Goal: Information Seeking & Learning: Learn about a topic

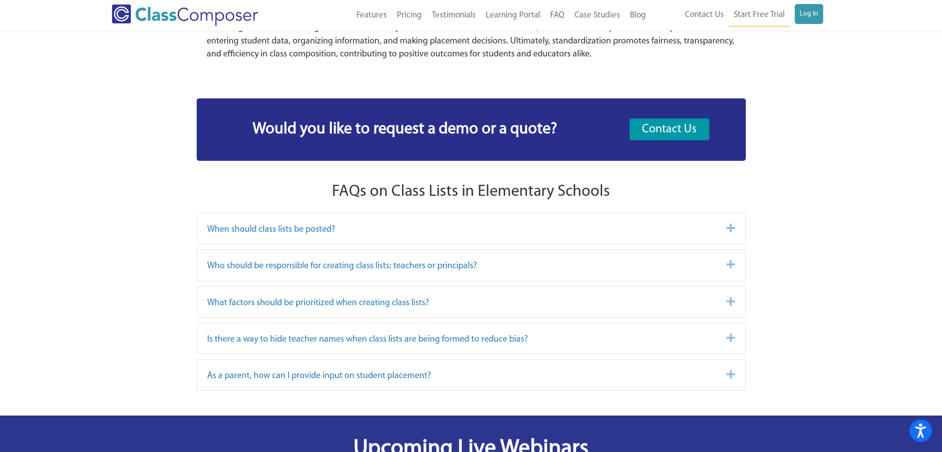
scroll to position [6323, 0]
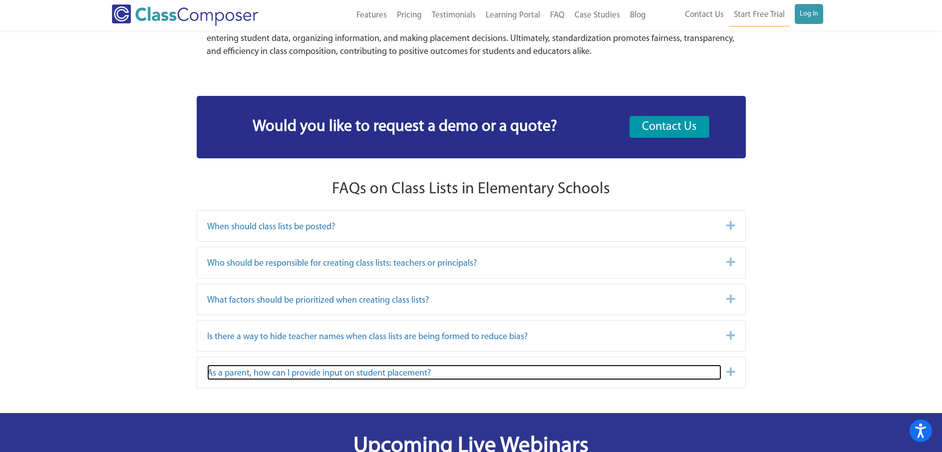
click at [613, 364] on link "As a parent, how can I provide input on student placement?" at bounding box center [464, 371] width 514 height 15
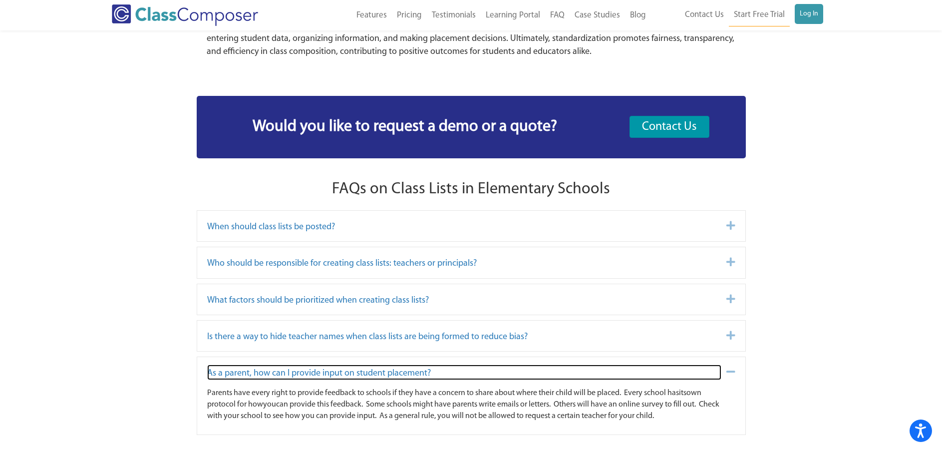
click at [613, 364] on link "As a parent, how can I provide input on student placement?" at bounding box center [464, 371] width 514 height 15
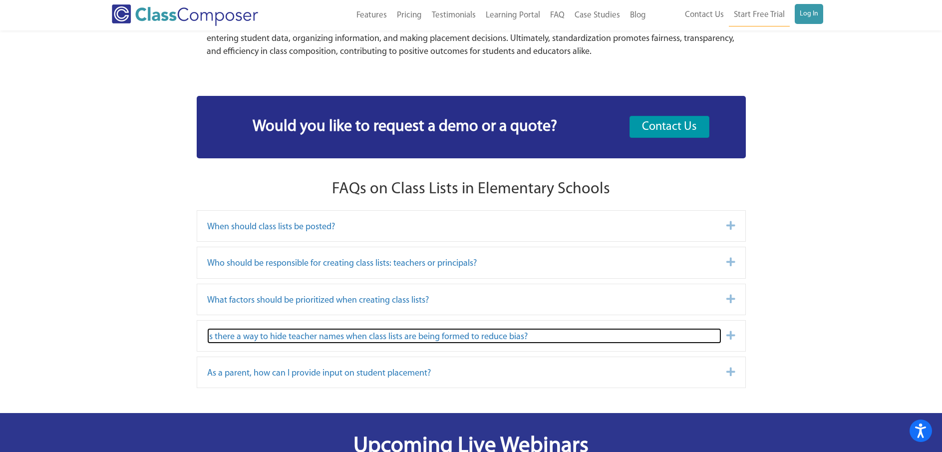
click at [597, 328] on link "Is there a way to hide teacher names when class lists are being formed to reduc…" at bounding box center [464, 335] width 514 height 15
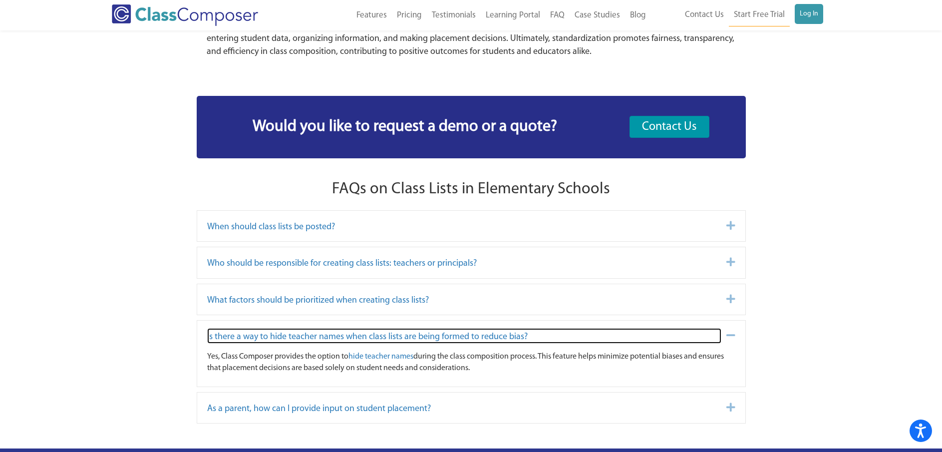
click at [597, 328] on link "Is there a way to hide teacher names when class lists are being formed to reduc…" at bounding box center [464, 335] width 514 height 15
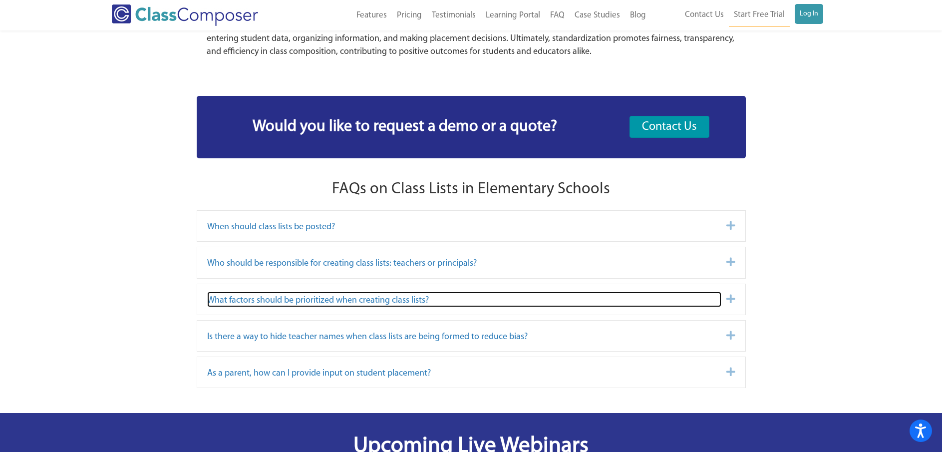
click at [548, 292] on link "What factors should be prioritized when creating class lists?" at bounding box center [464, 299] width 514 height 15
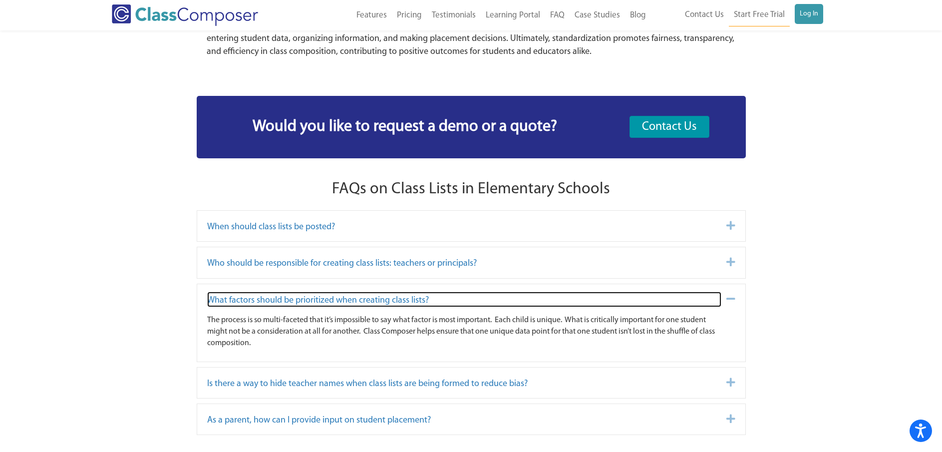
click at [548, 292] on link "What factors should be prioritized when creating class lists?" at bounding box center [464, 299] width 514 height 15
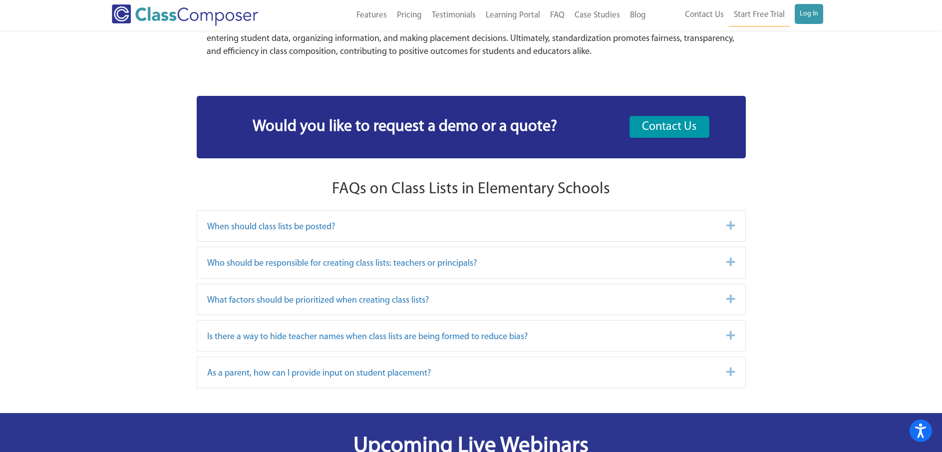
click at [539, 247] on div "Who should be responsible for creating class lists: teachers or principals? Exp…" at bounding box center [471, 262] width 548 height 30
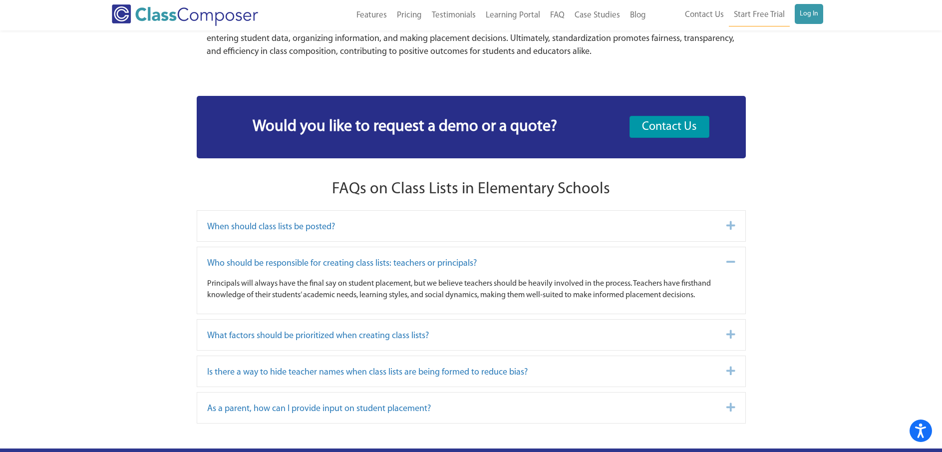
click at [539, 247] on div "Who should be responsible for creating class lists: teachers or principals? Col…" at bounding box center [471, 262] width 548 height 30
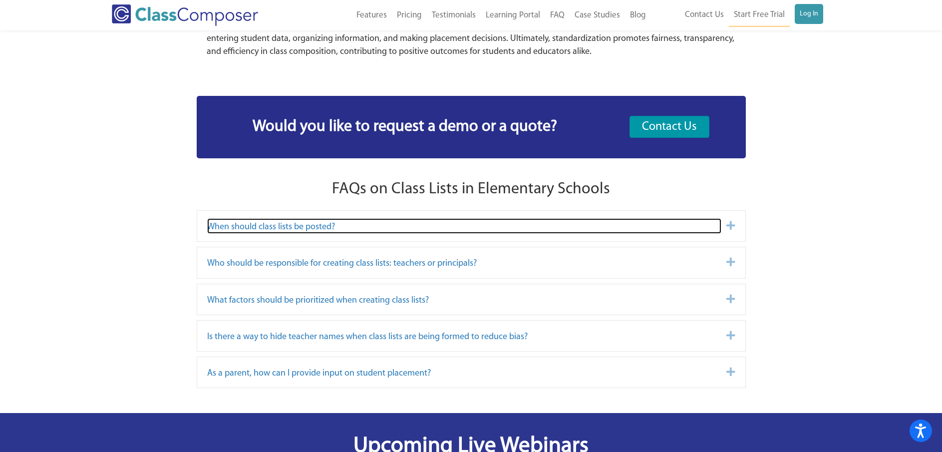
click at [514, 218] on link "When should class lists be posted?" at bounding box center [464, 225] width 514 height 15
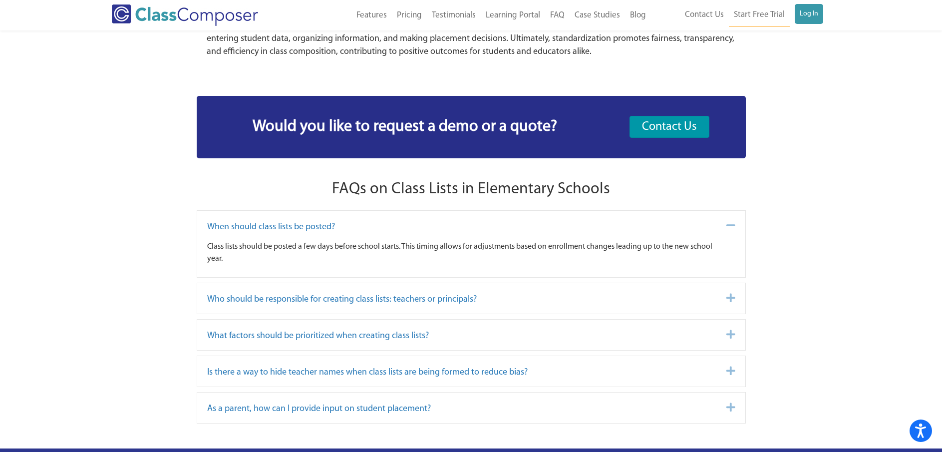
click at [685, 211] on div "When should class lists be posted? Collapse" at bounding box center [471, 226] width 548 height 30
